Goal: Book appointment/travel/reservation

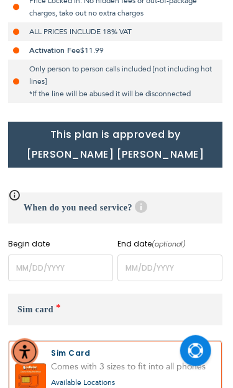
scroll to position [454, 2]
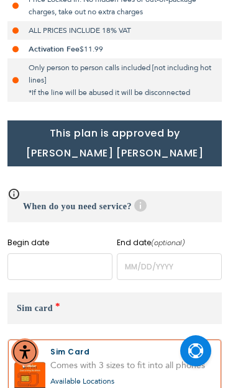
click at [81, 254] on input "name" at bounding box center [59, 267] width 105 height 27
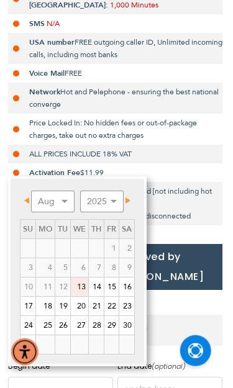
scroll to position [331, 1]
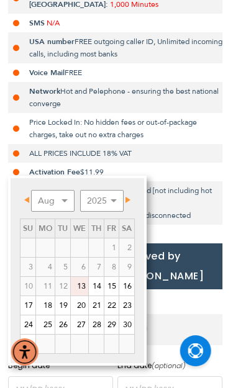
click at [101, 303] on link "21" at bounding box center [96, 305] width 15 height 19
type input "[DATE]"
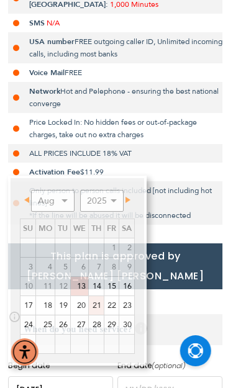
scroll to position [331, 2]
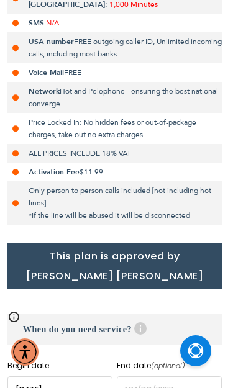
click at [78, 377] on input "name" at bounding box center [59, 390] width 105 height 27
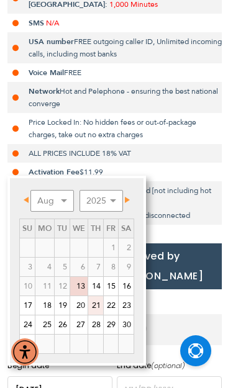
click at [98, 310] on link "21" at bounding box center [95, 305] width 15 height 19
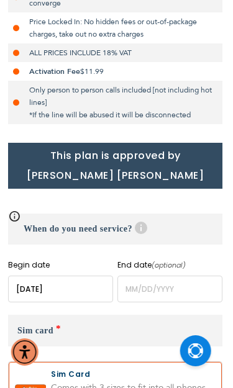
scroll to position [431, 2]
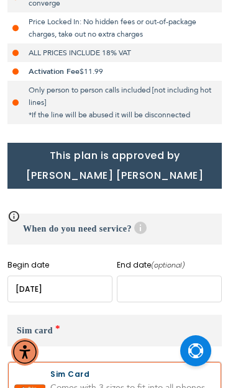
click at [175, 279] on input "name" at bounding box center [169, 289] width 105 height 27
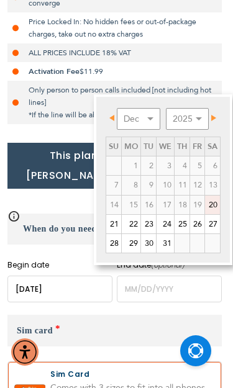
click at [108, 117] on link "Prev" at bounding box center [115, 119] width 16 height 16
click at [121, 157] on td "1" at bounding box center [130, 166] width 19 height 19
click at [147, 117] on select "Dec" at bounding box center [139, 119] width 44 height 22
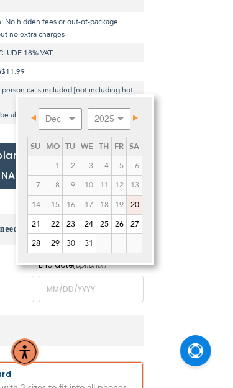
scroll to position [431, 81]
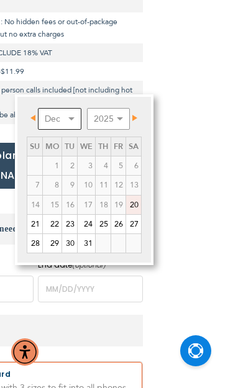
click at [68, 117] on select "Dec" at bounding box center [60, 119] width 44 height 22
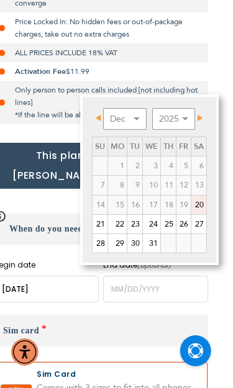
scroll to position [431, 0]
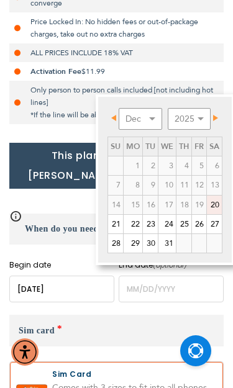
click at [123, 157] on td "1" at bounding box center [132, 166] width 19 height 19
click at [115, 114] on link "Prev" at bounding box center [117, 119] width 16 height 16
click at [142, 157] on td "2" at bounding box center [150, 166] width 16 height 19
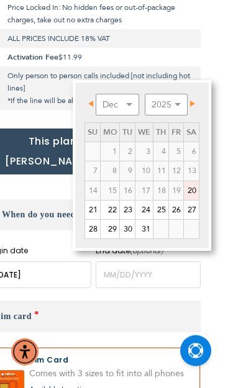
scroll to position [447, 23]
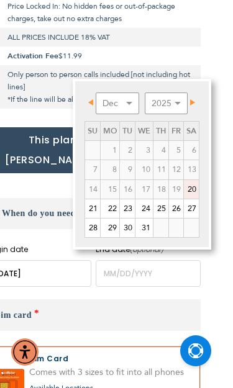
click at [100, 141] on td "1" at bounding box center [109, 150] width 19 height 19
click at [132, 86] on div "Prev Next [DATE] 2026 2027 2028 2029 2030 2031 2032 2033 2034 2035 Su Mo Tu We …" at bounding box center [142, 164] width 139 height 171
click at [126, 101] on select "Dec" at bounding box center [118, 104] width 44 height 22
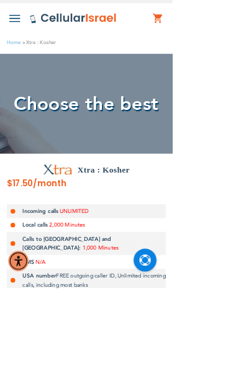
scroll to position [0, 0]
